Goal: Transaction & Acquisition: Purchase product/service

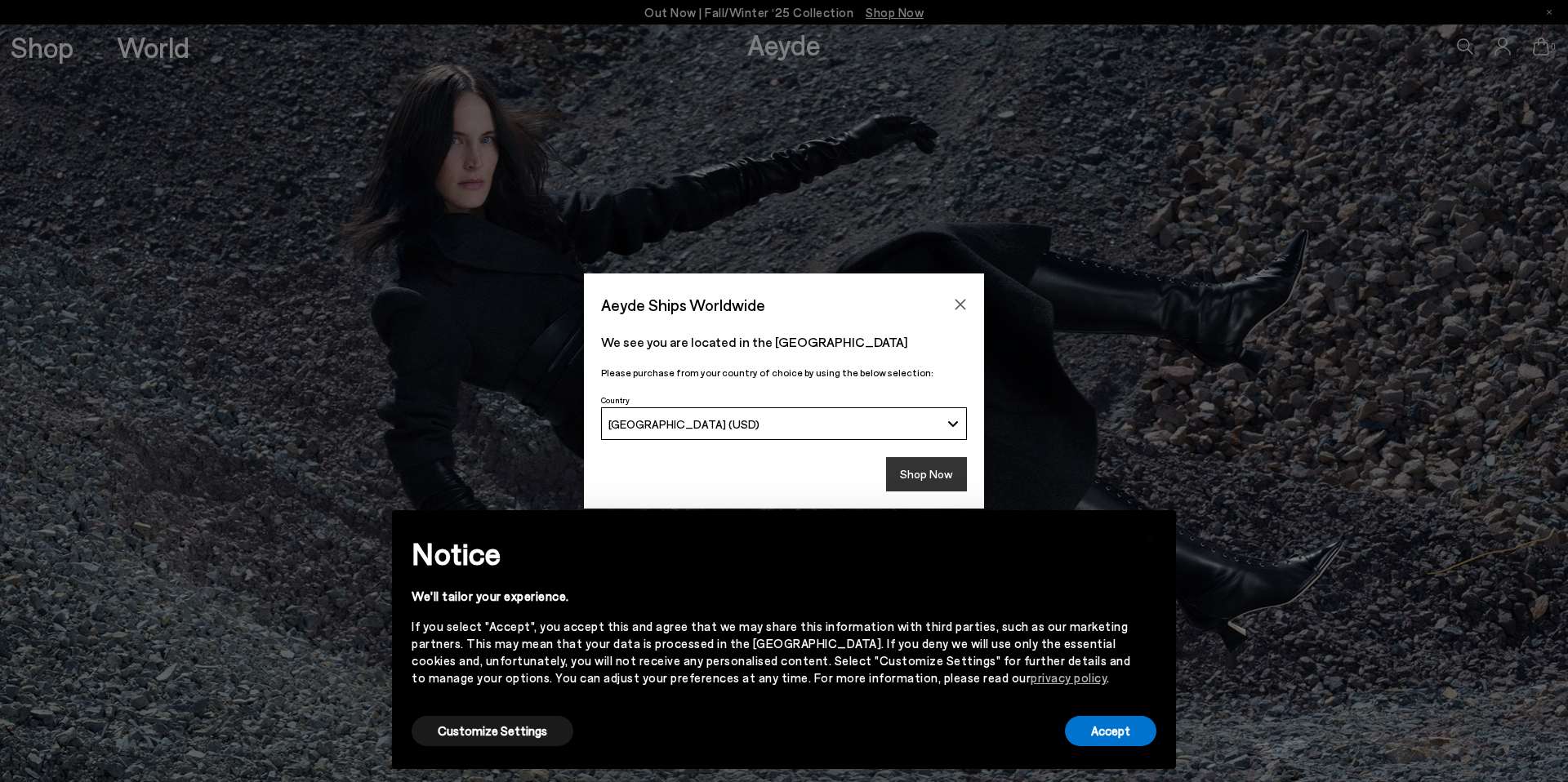
click at [913, 470] on button "Shop Now" at bounding box center [926, 474] width 81 height 34
click at [961, 483] on button "Shop Now" at bounding box center [926, 474] width 81 height 34
click at [1106, 747] on div "Accept" at bounding box center [1110, 732] width 92 height 37
click at [1107, 738] on button "Accept" at bounding box center [1110, 731] width 92 height 31
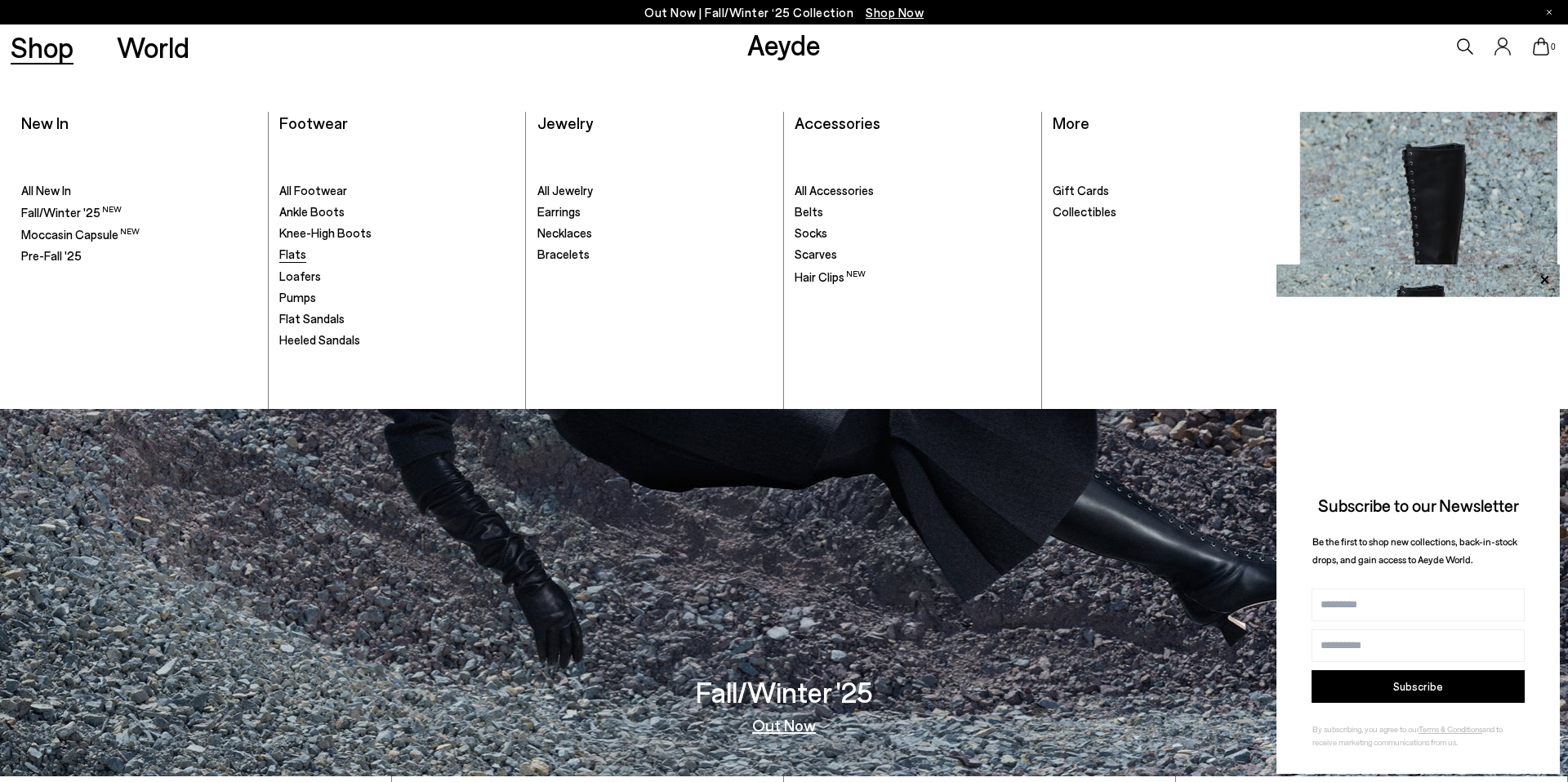
scroll to position [12, 0]
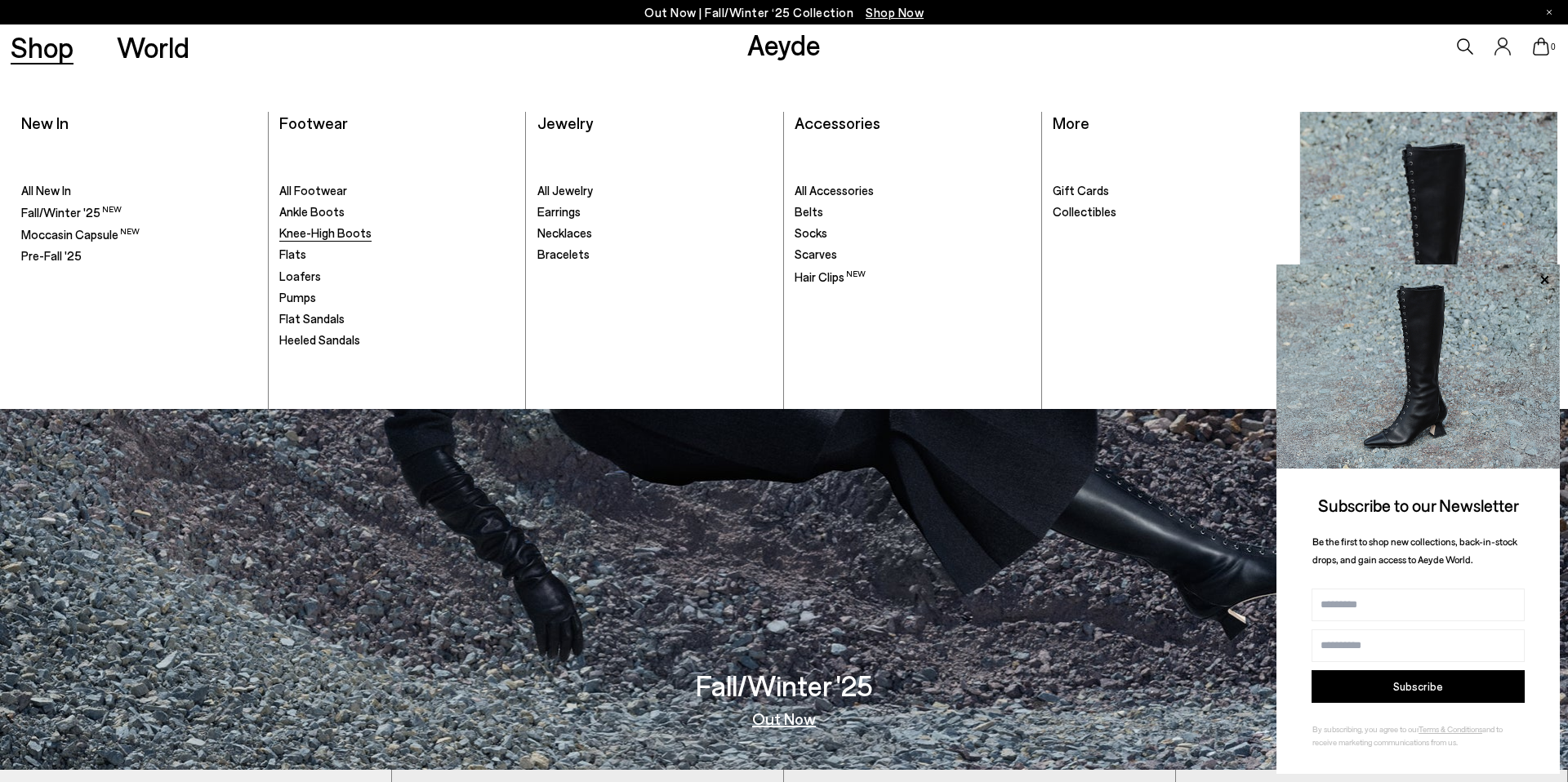
click at [312, 231] on span "Knee-High Boots" at bounding box center [325, 233] width 93 height 15
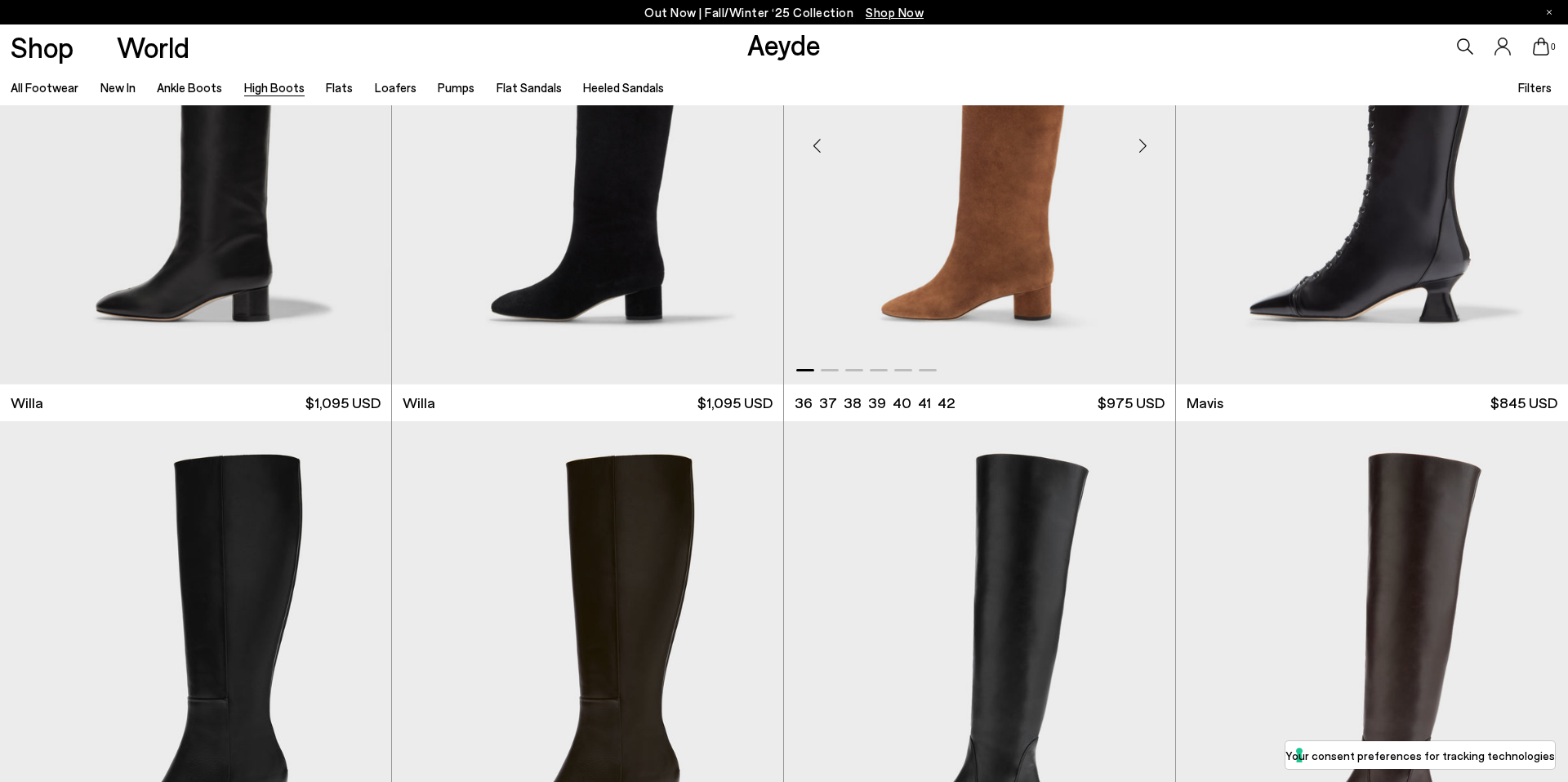
scroll to position [968, 0]
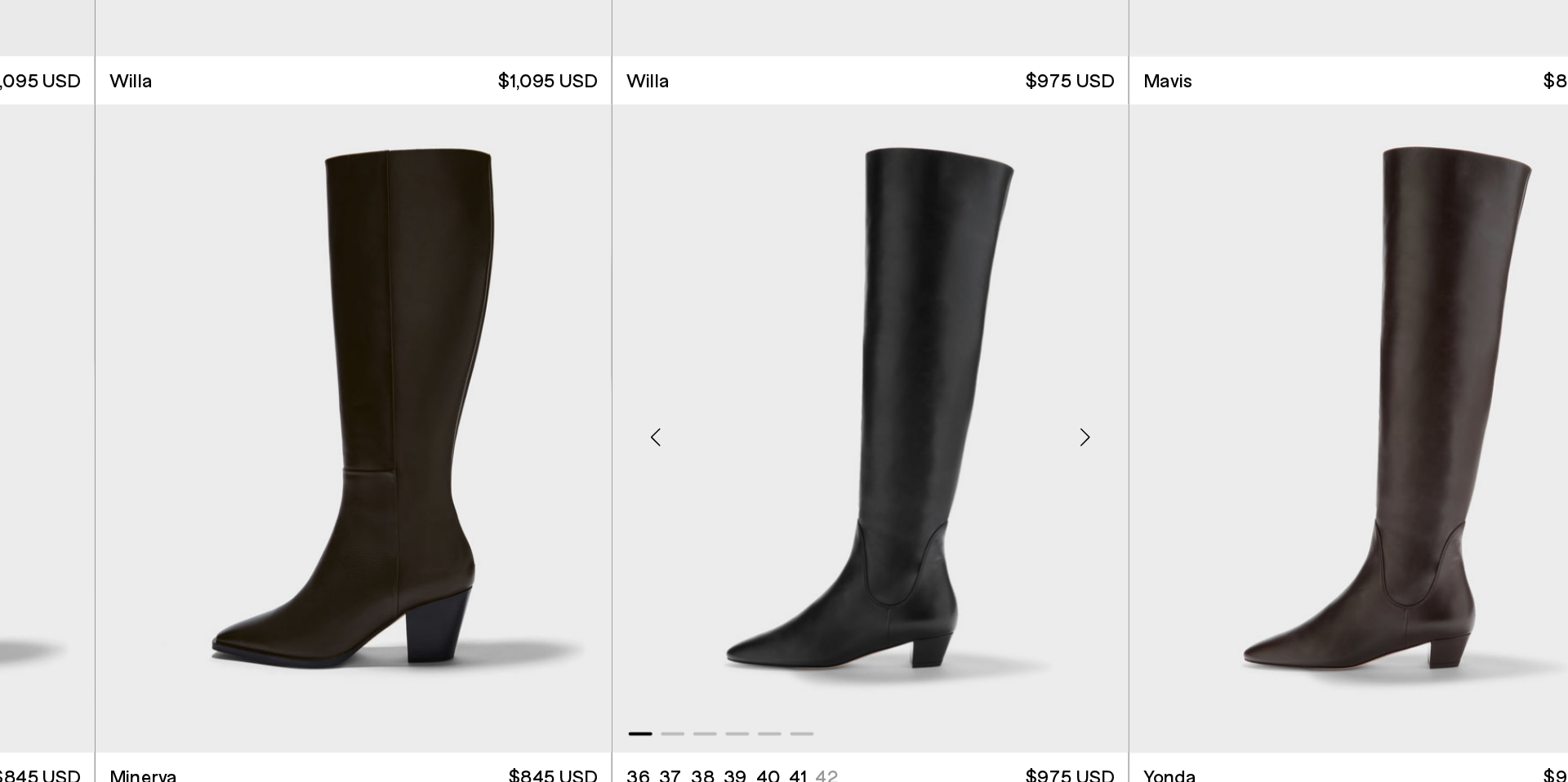
click at [1255, 465] on div "**" at bounding box center [784, 736] width 1568 height 3198
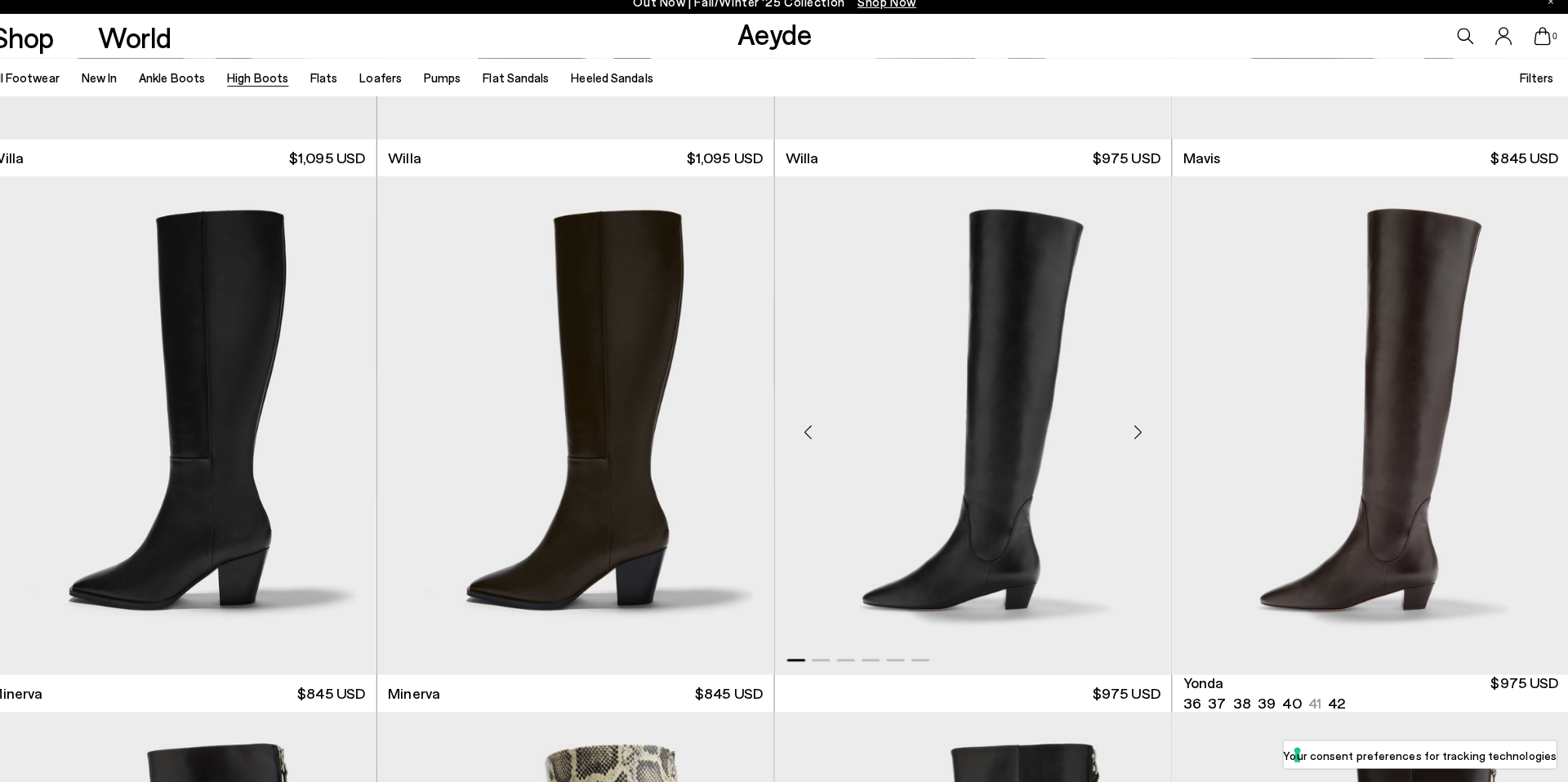
scroll to position [982, 0]
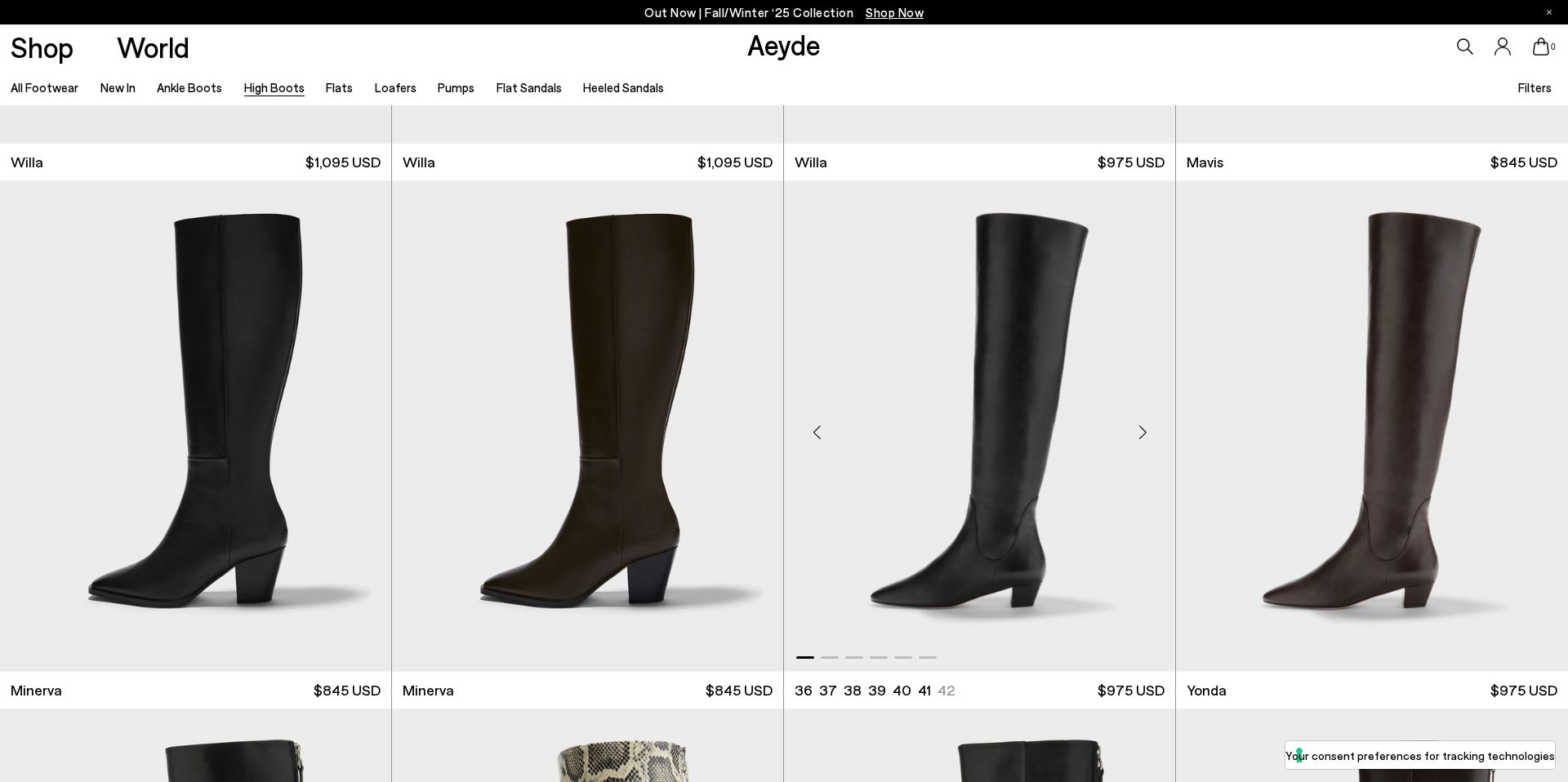
click at [1147, 438] on div "Next slide" at bounding box center [1143, 433] width 49 height 49
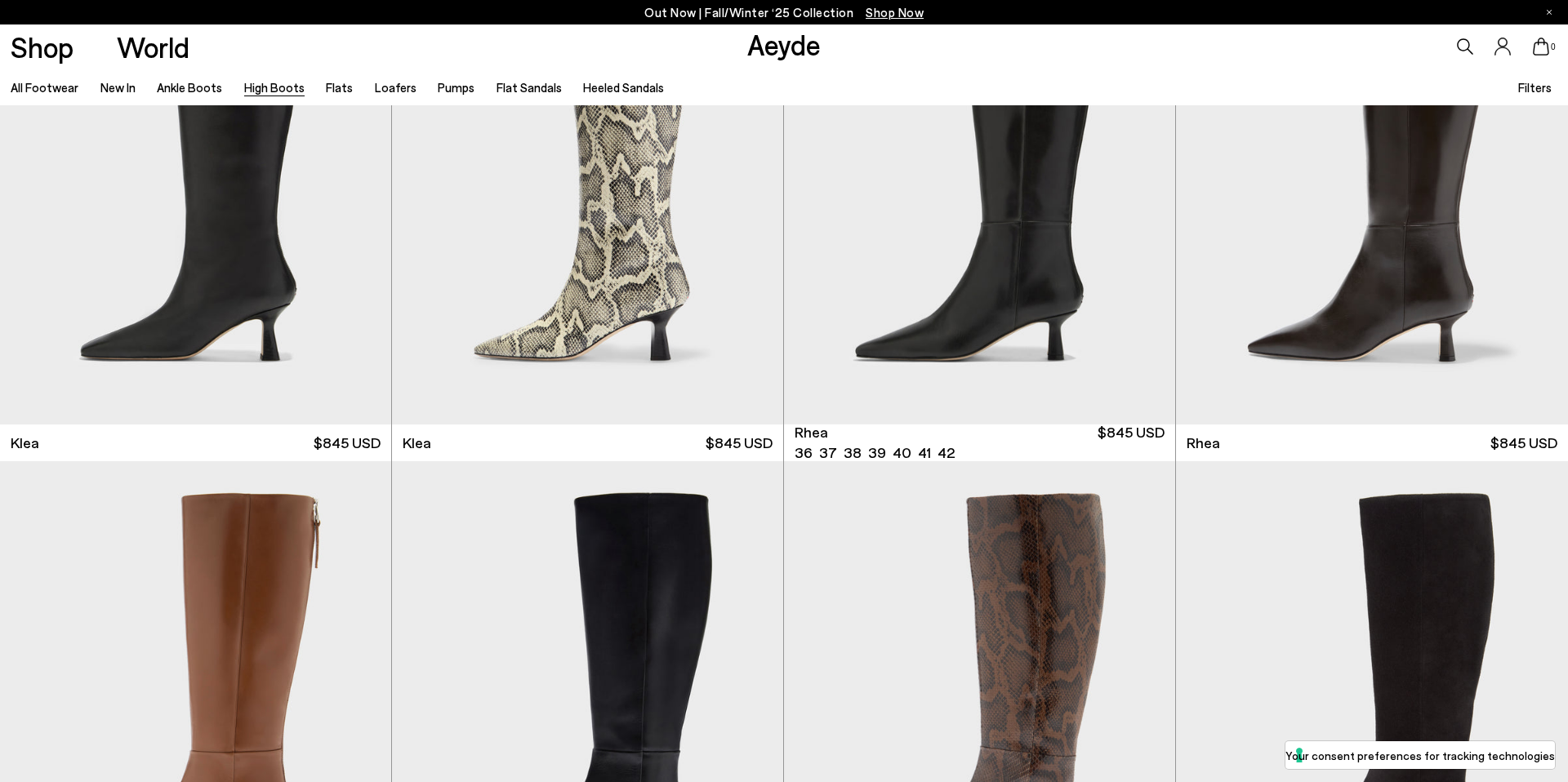
scroll to position [2023, 0]
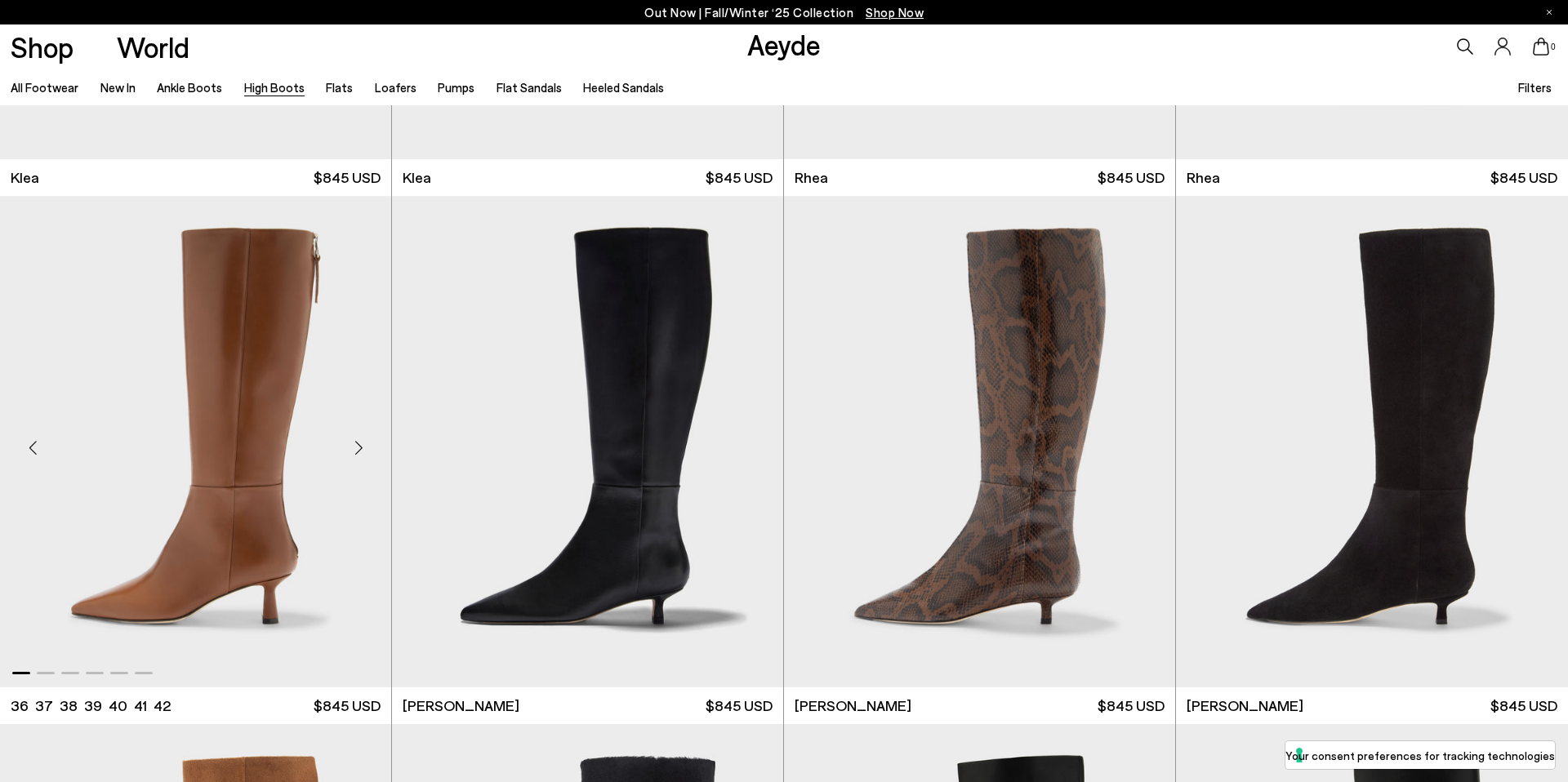
click at [356, 443] on div "Next slide" at bounding box center [359, 448] width 49 height 49
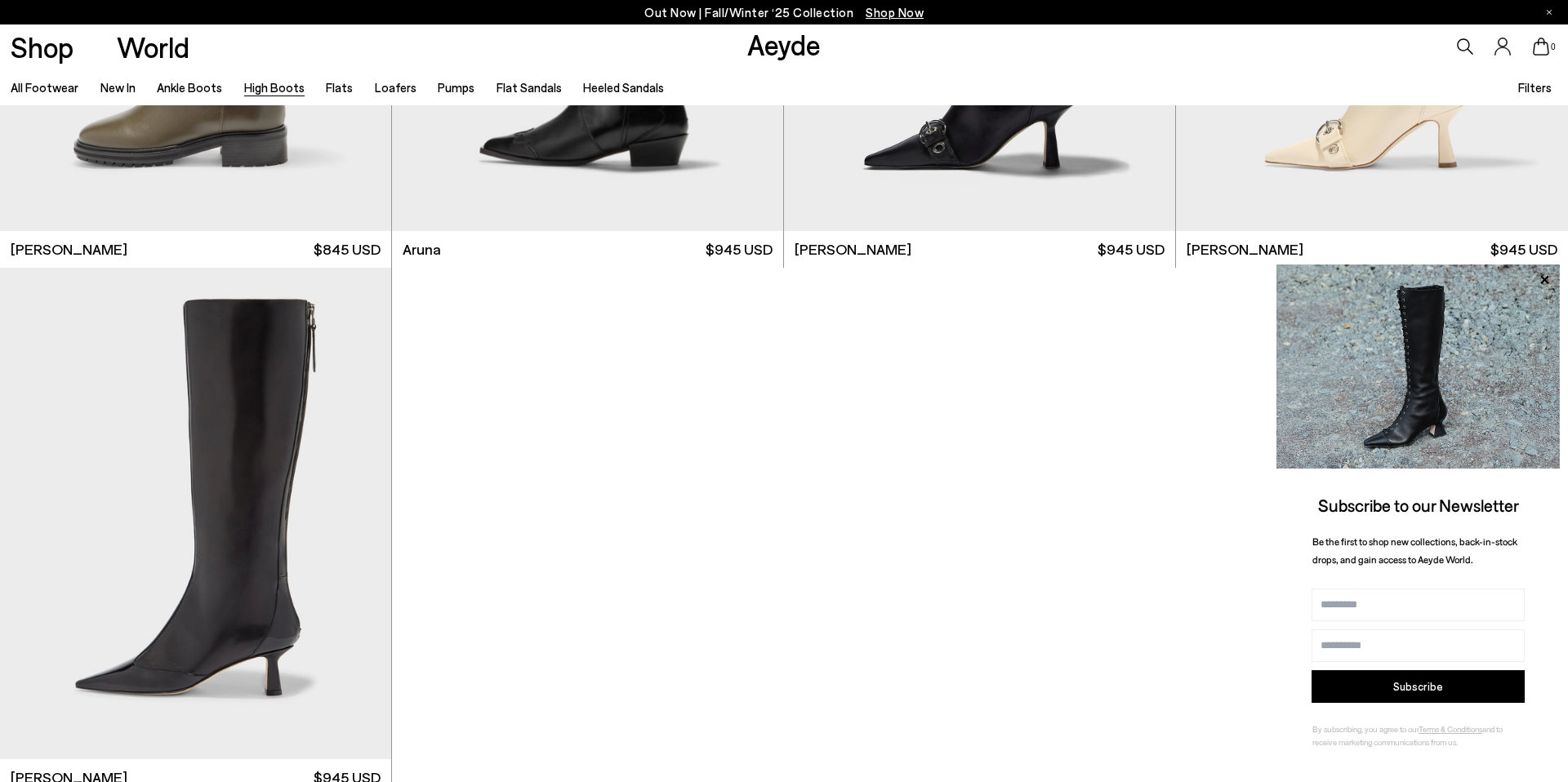
scroll to position [5169, 0]
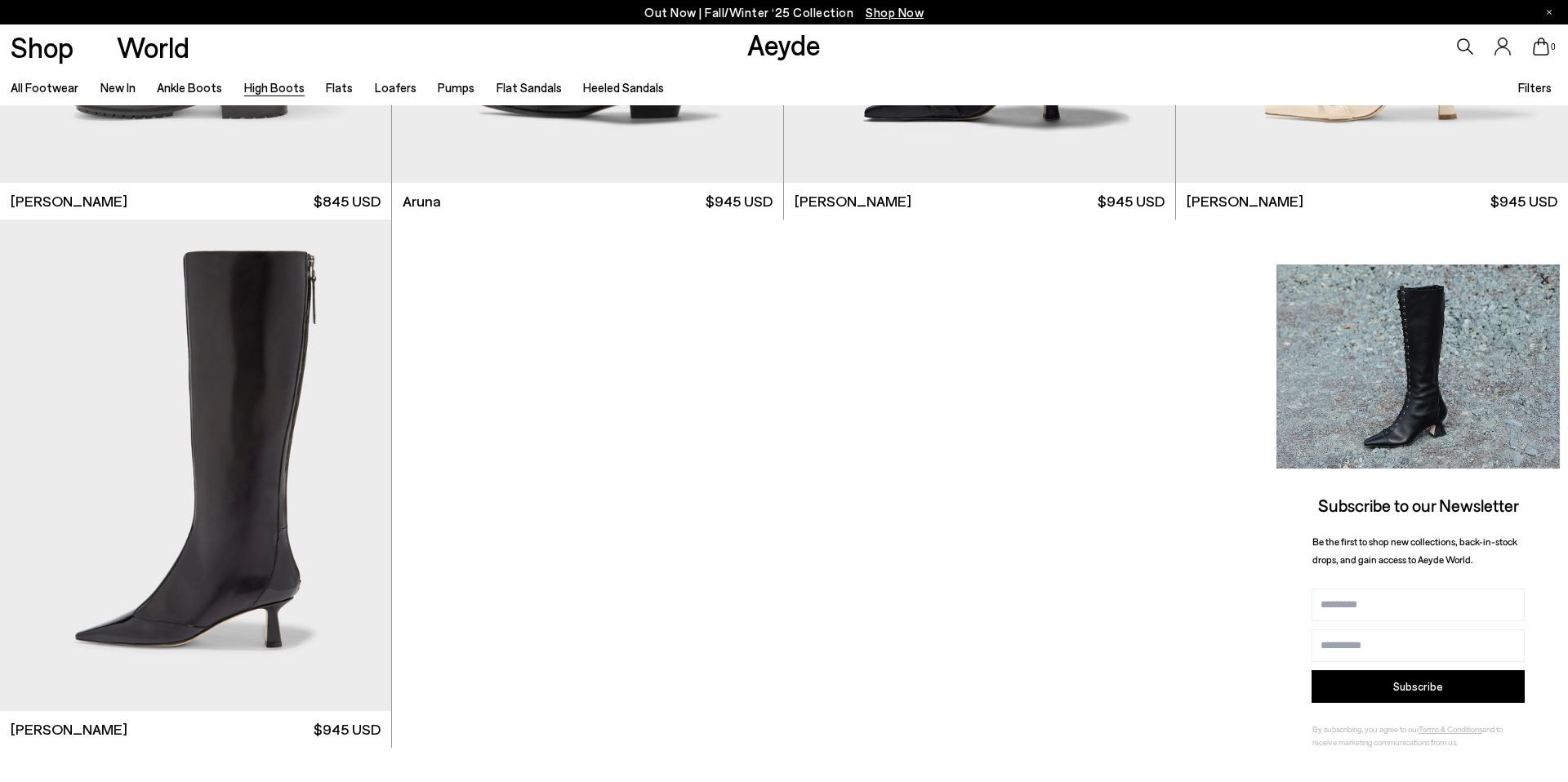
click at [1542, 281] on icon at bounding box center [1544, 279] width 8 height 8
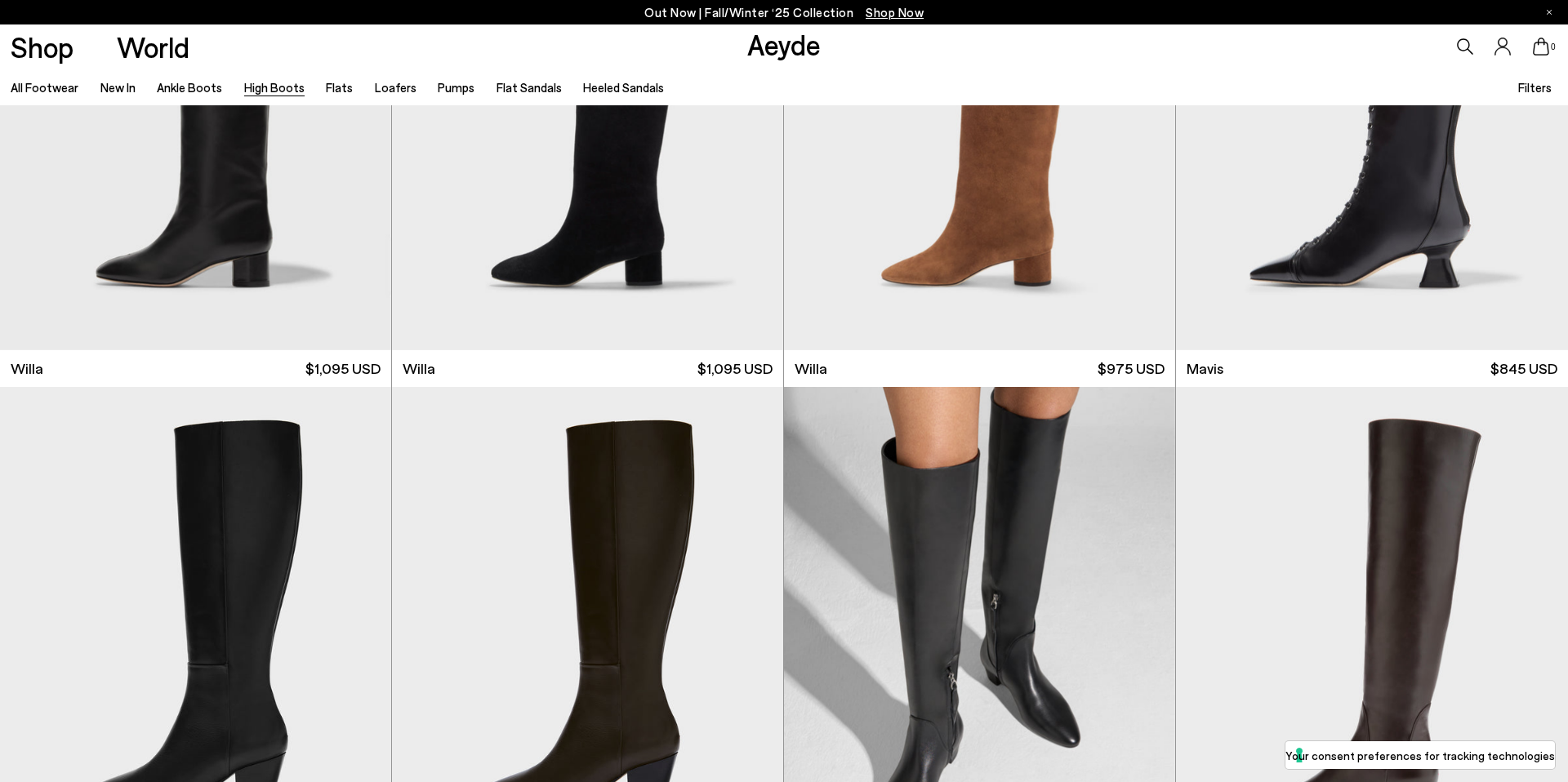
scroll to position [0, 0]
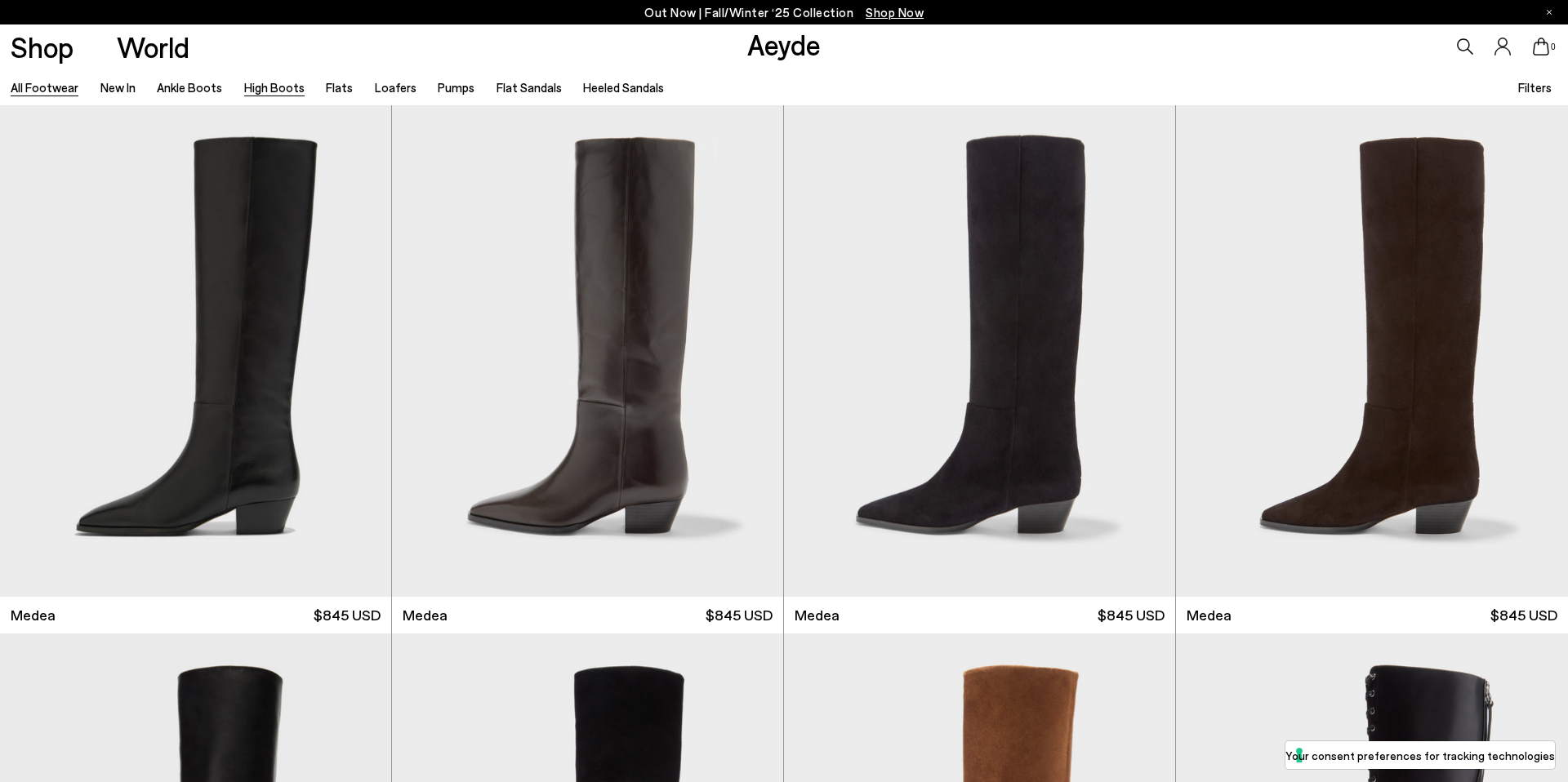
click at [46, 93] on link "All Footwear" at bounding box center [44, 87] width 68 height 15
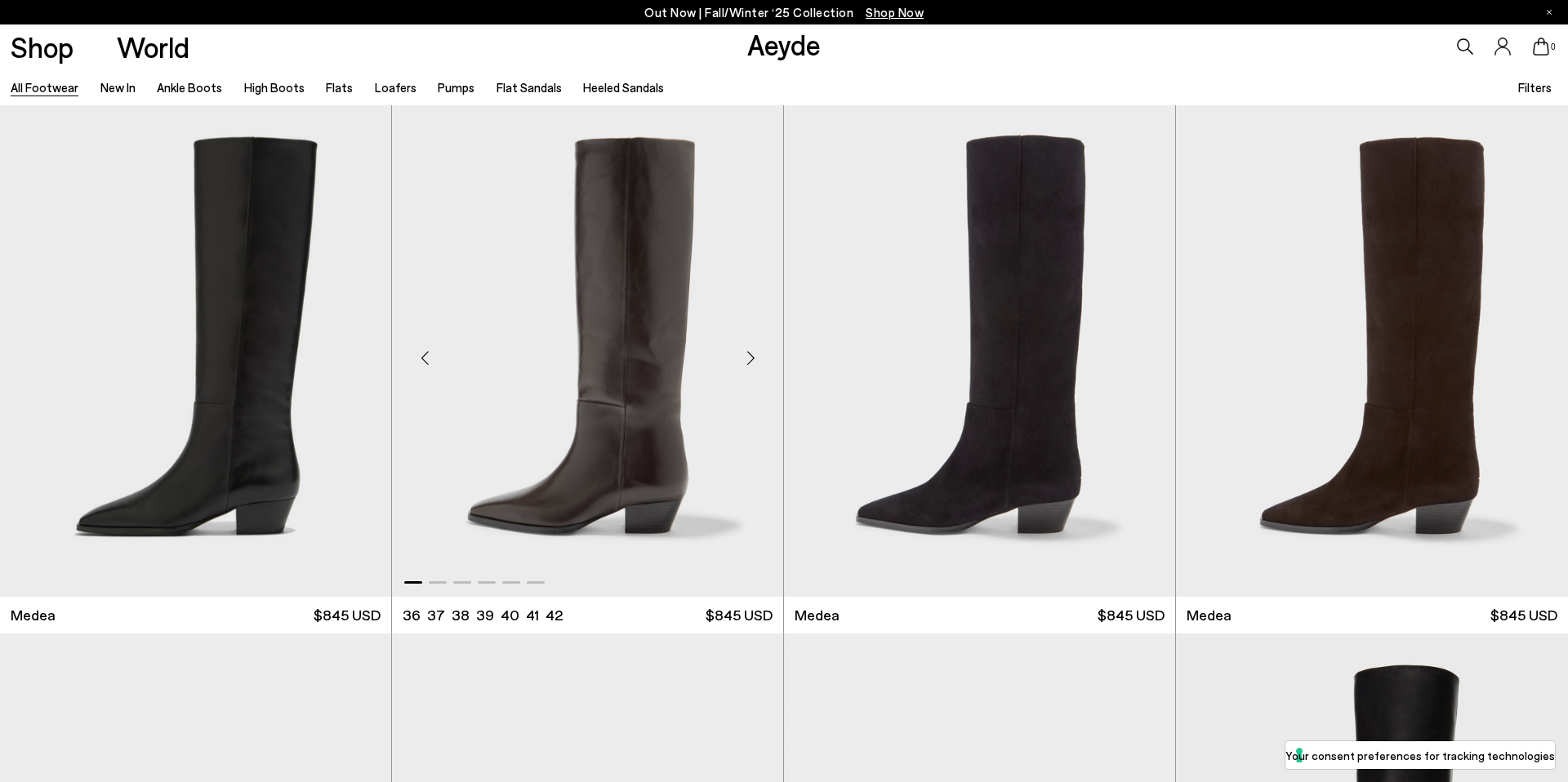
click at [745, 355] on div "Next slide" at bounding box center [751, 358] width 49 height 49
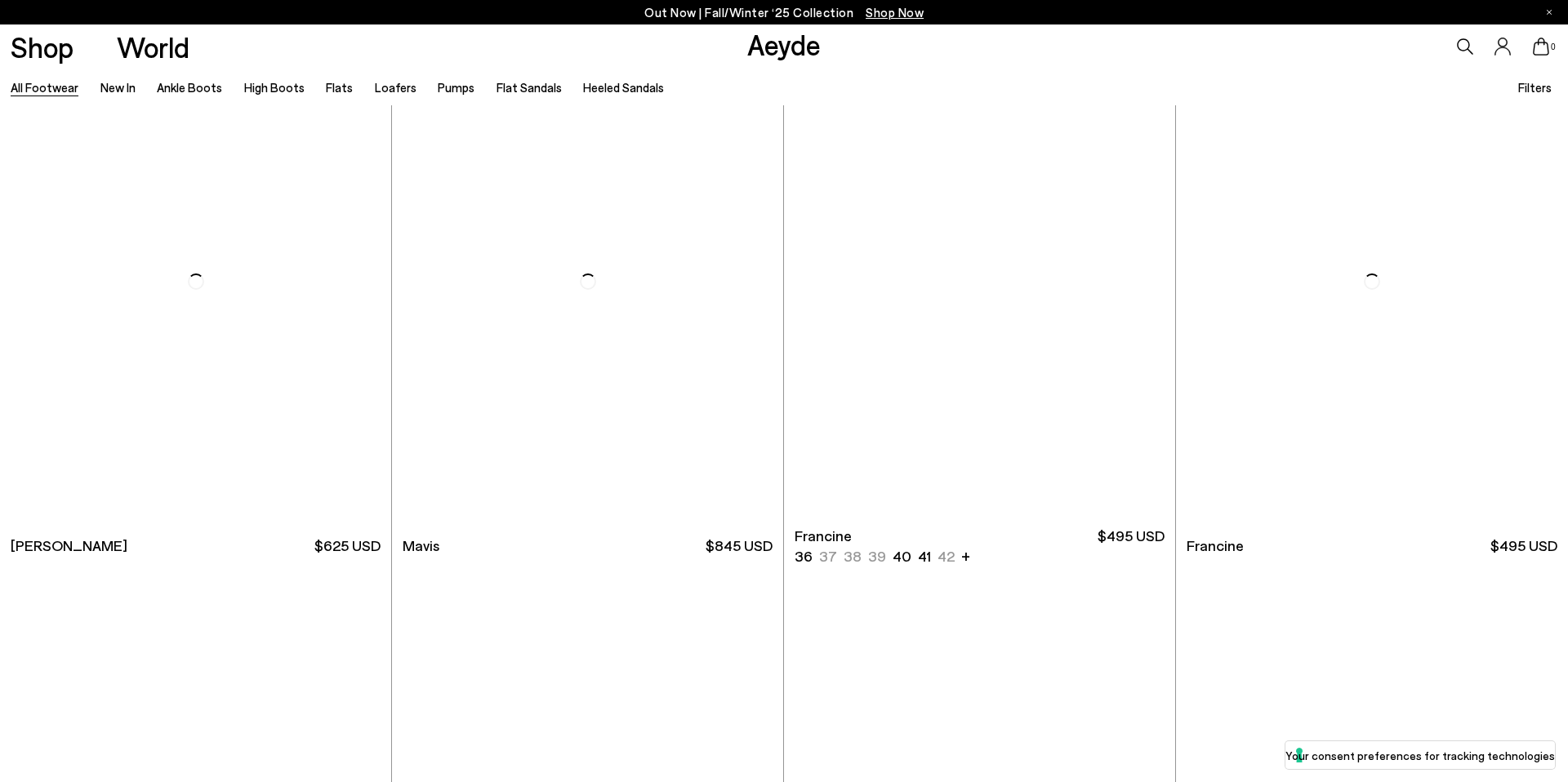
scroll to position [3622, 0]
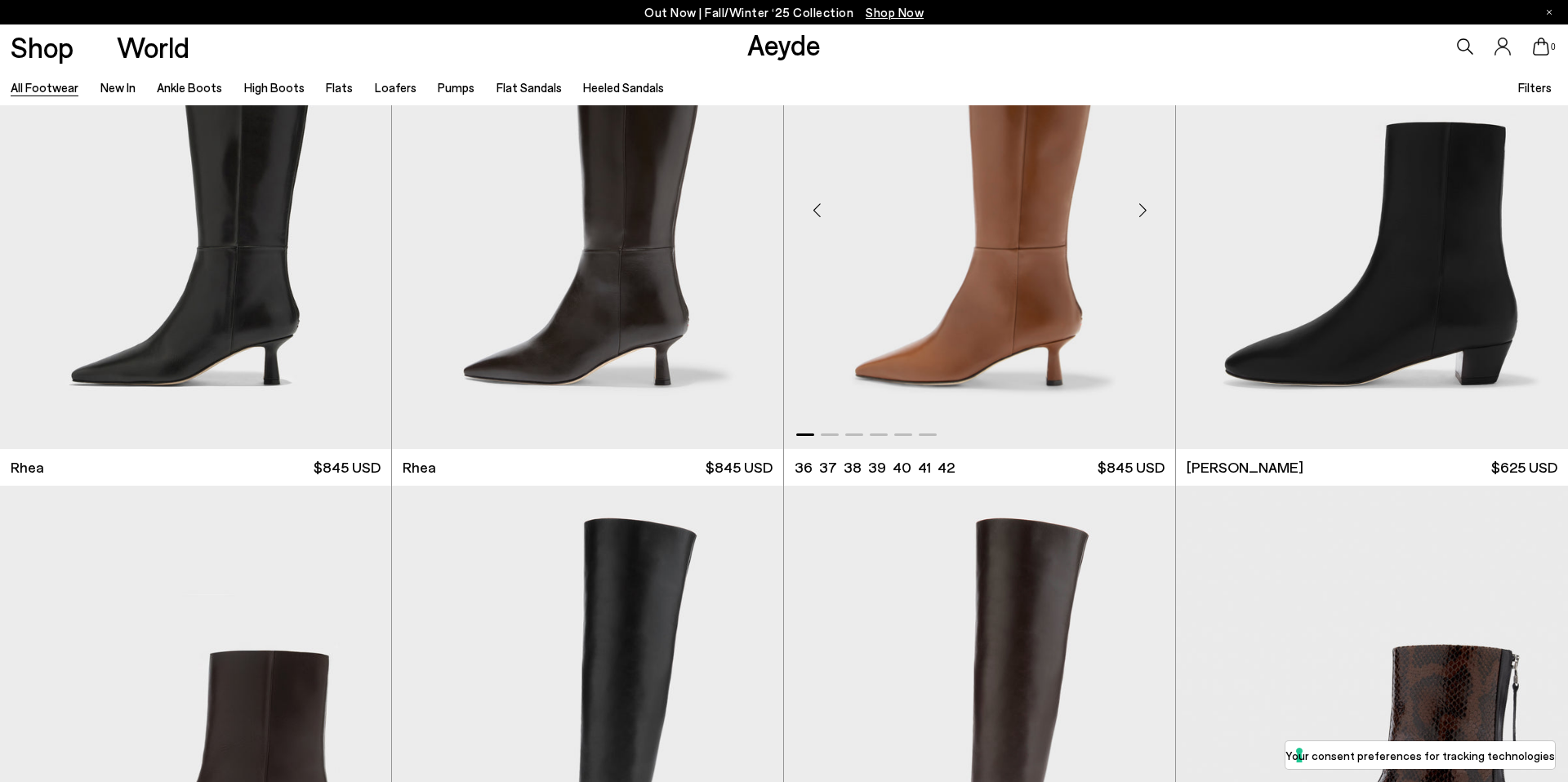
scroll to position [4297, 0]
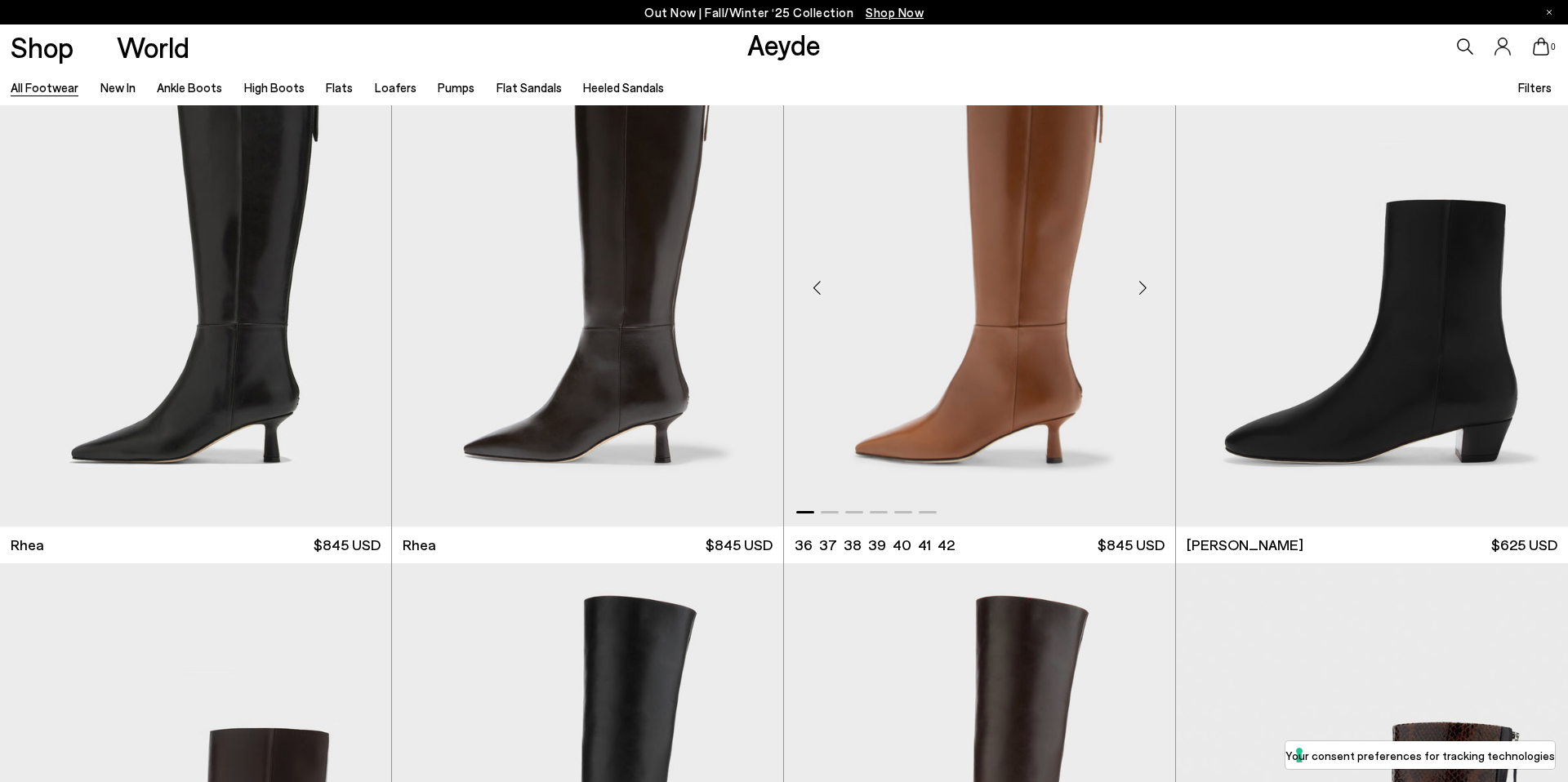
click at [1141, 286] on div "Next slide" at bounding box center [1143, 287] width 49 height 49
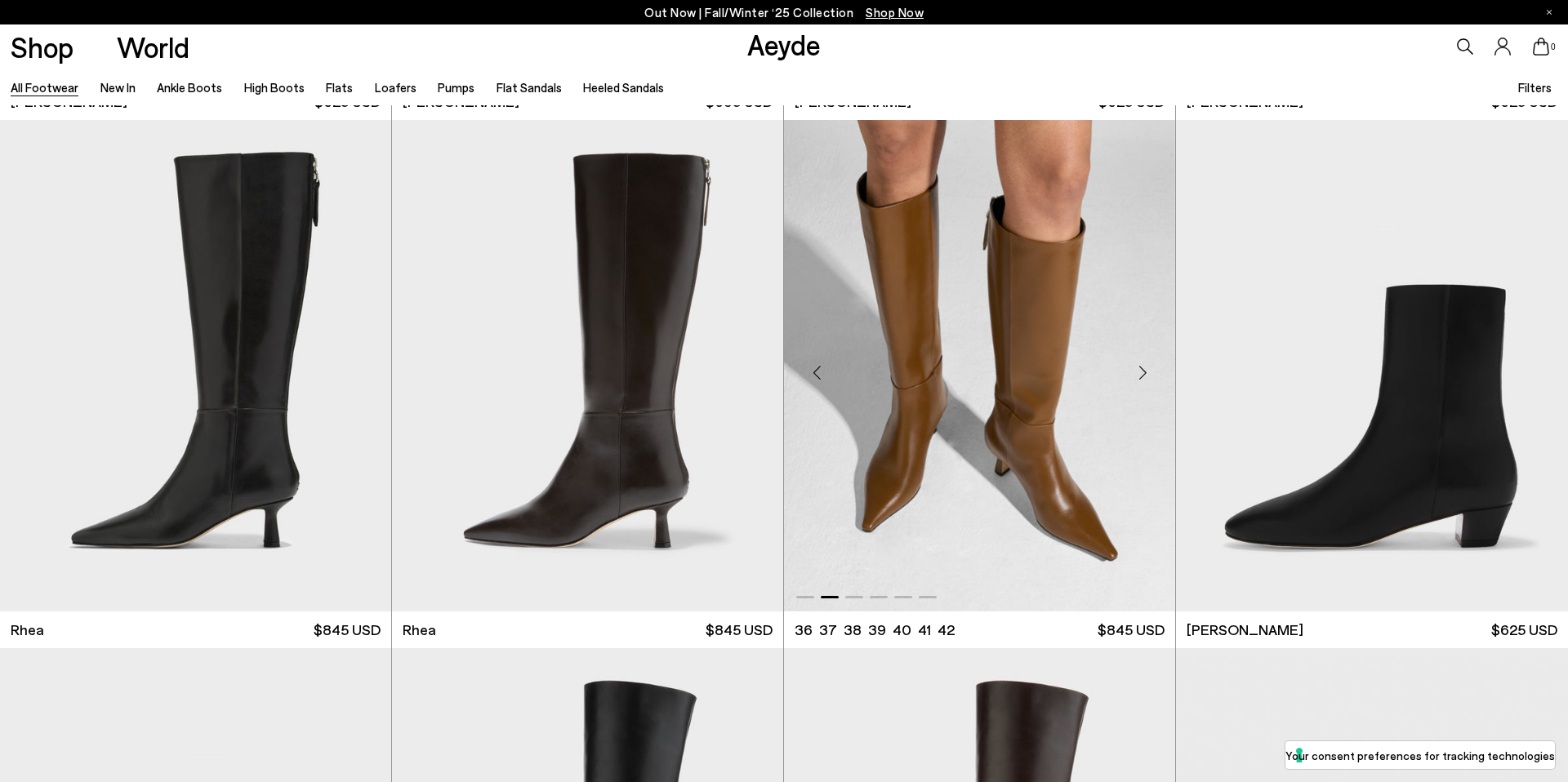
scroll to position [4206, 0]
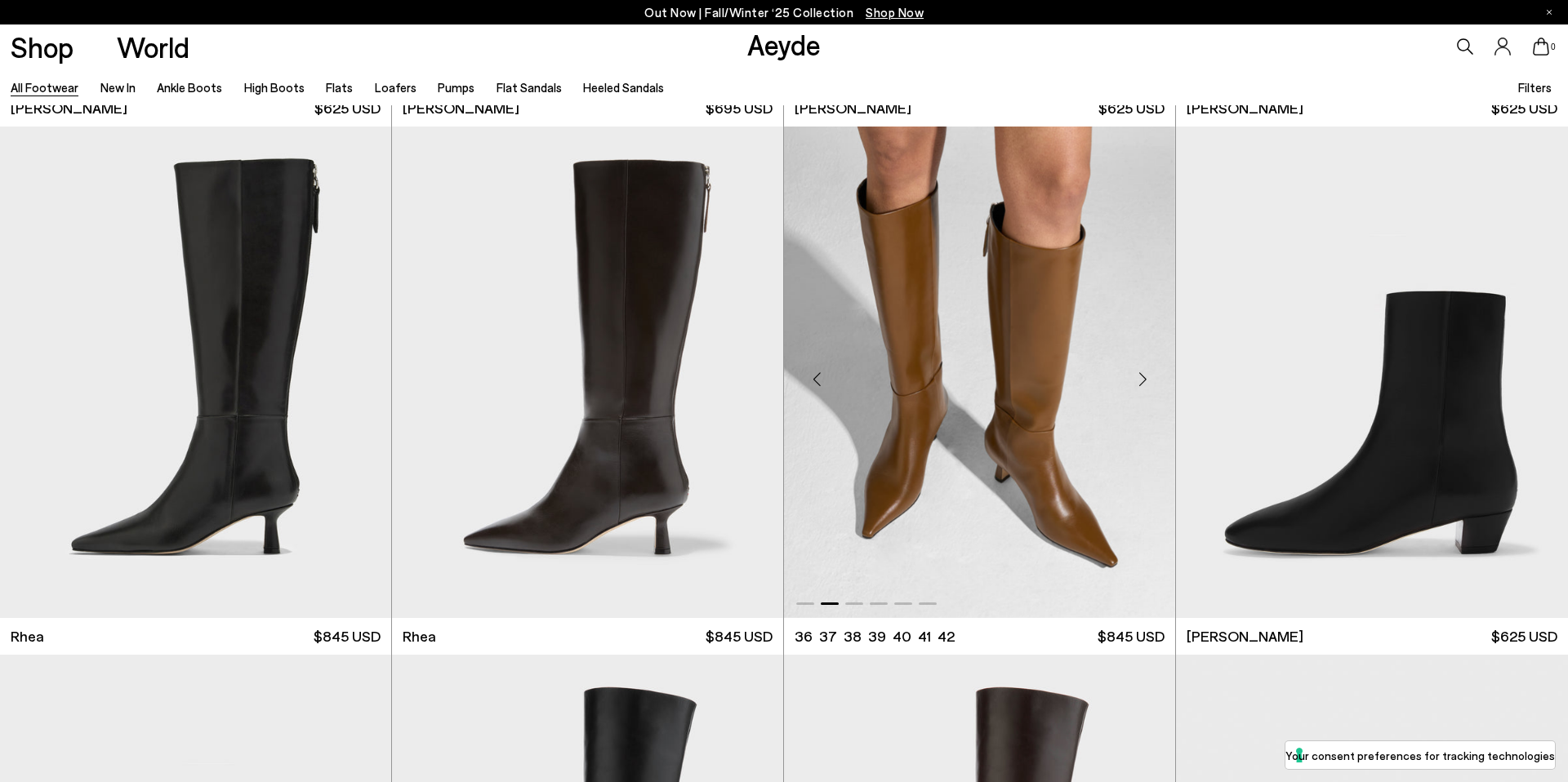
click at [1144, 383] on div "Next slide" at bounding box center [1143, 379] width 49 height 49
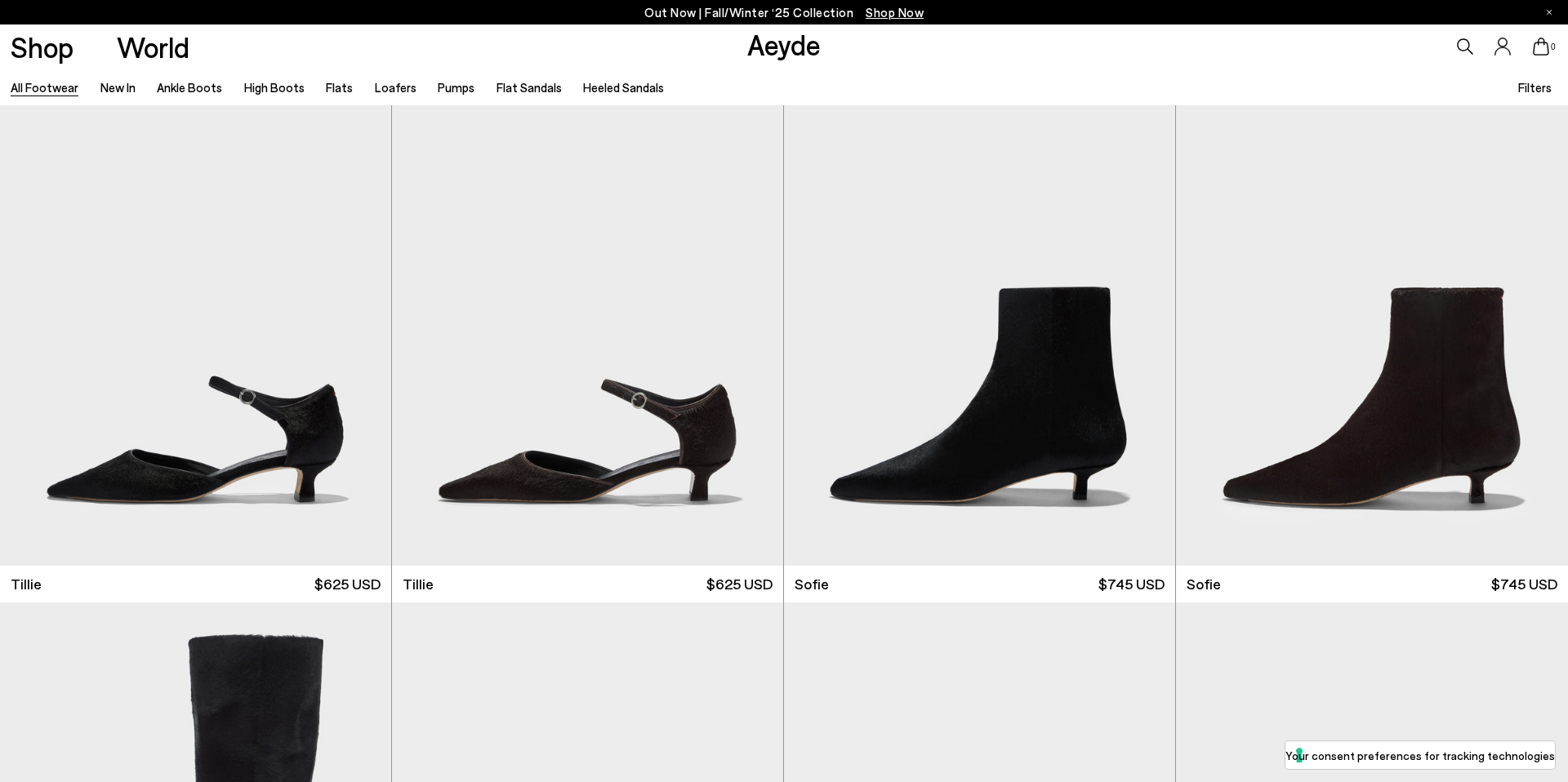
scroll to position [5945, 0]
